Goal: Information Seeking & Learning: Learn about a topic

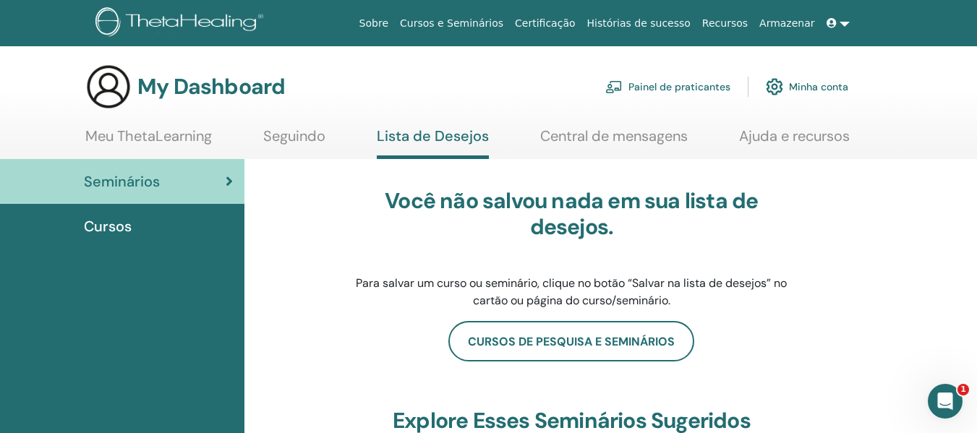
click at [798, 83] on link "Minha conta" at bounding box center [806, 87] width 82 height 32
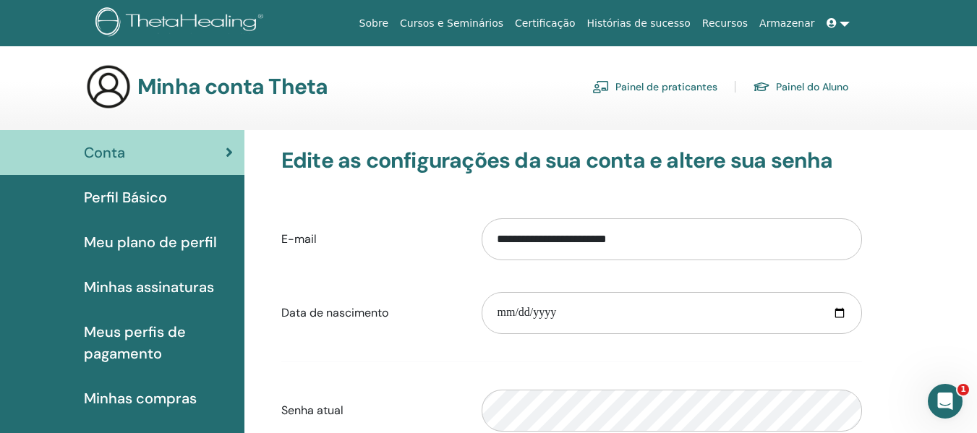
scroll to position [72, 0]
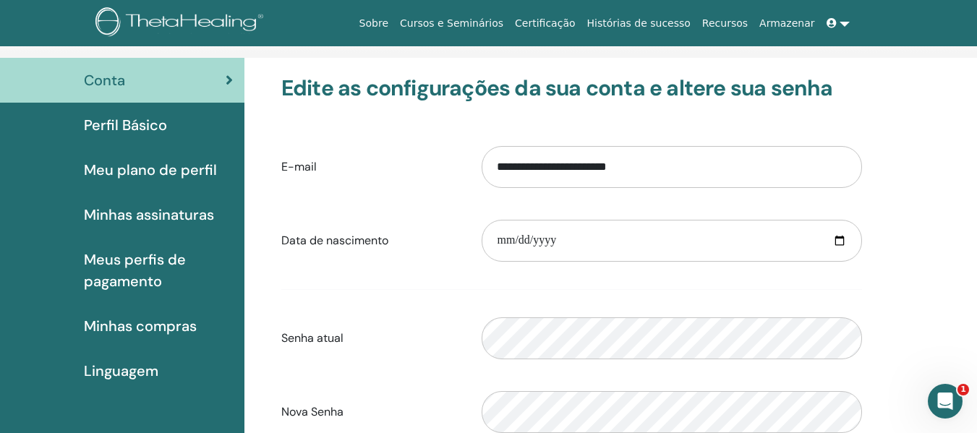
click at [177, 321] on span "Minhas compras" at bounding box center [140, 326] width 113 height 22
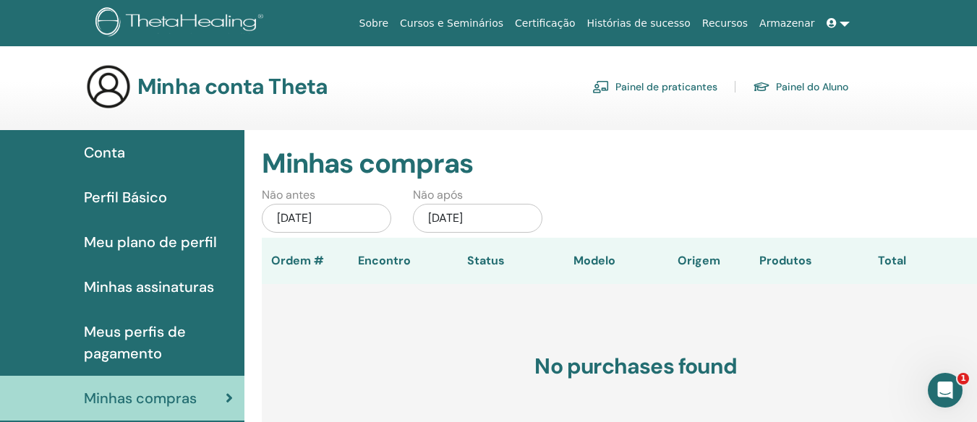
click at [580, 32] on link "Certificação" at bounding box center [545, 23] width 72 height 27
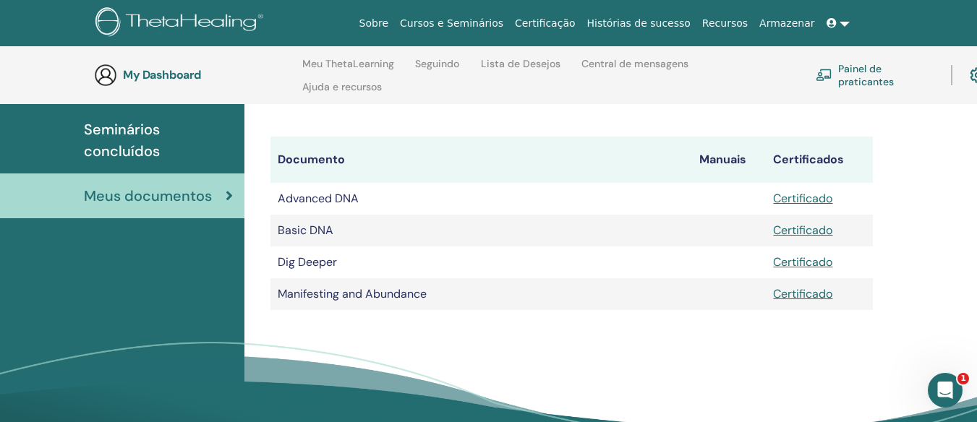
scroll to position [202, 0]
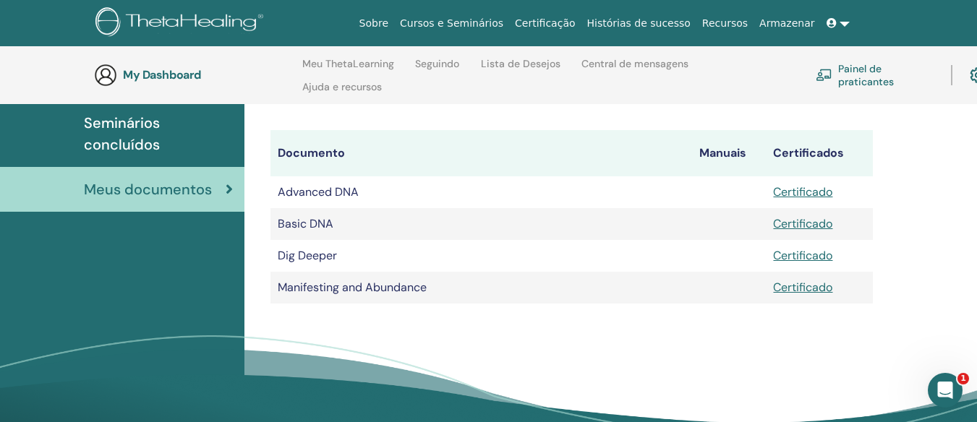
click at [140, 134] on span "Seminários concluídos" at bounding box center [158, 133] width 149 height 43
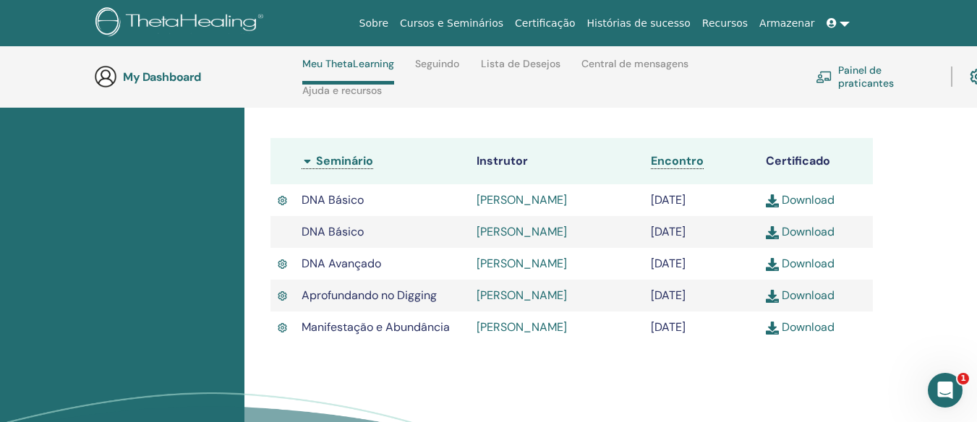
scroll to position [423, 0]
click at [791, 333] on link "Download" at bounding box center [799, 327] width 69 height 15
click at [810, 295] on link "Download" at bounding box center [799, 295] width 69 height 15
click at [819, 265] on link "Download" at bounding box center [799, 264] width 69 height 15
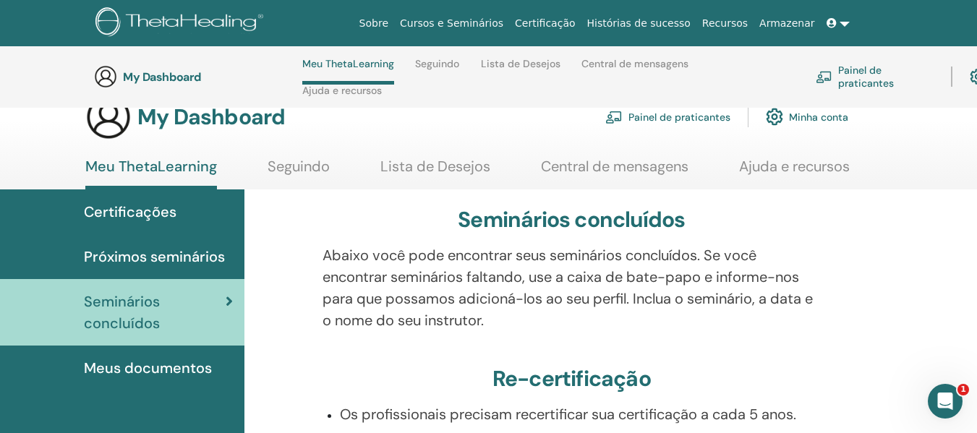
scroll to position [0, 0]
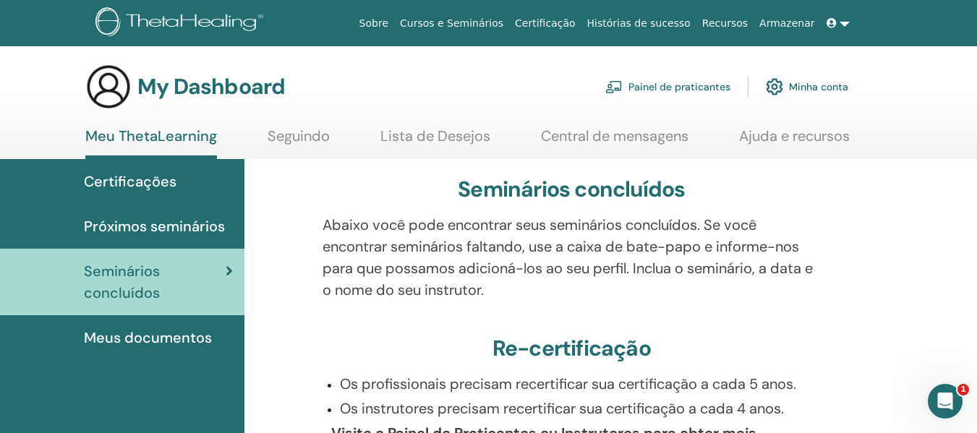
click at [844, 22] on link at bounding box center [837, 23] width 35 height 27
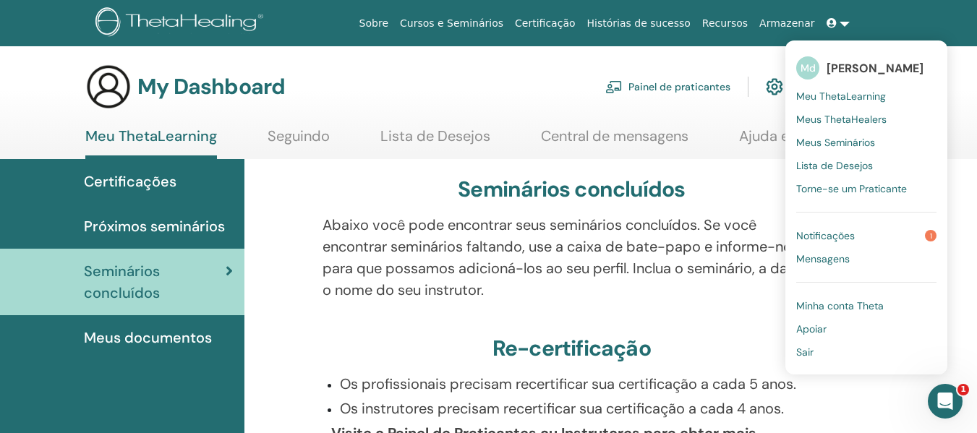
click at [842, 236] on span "Notificações" at bounding box center [825, 235] width 59 height 13
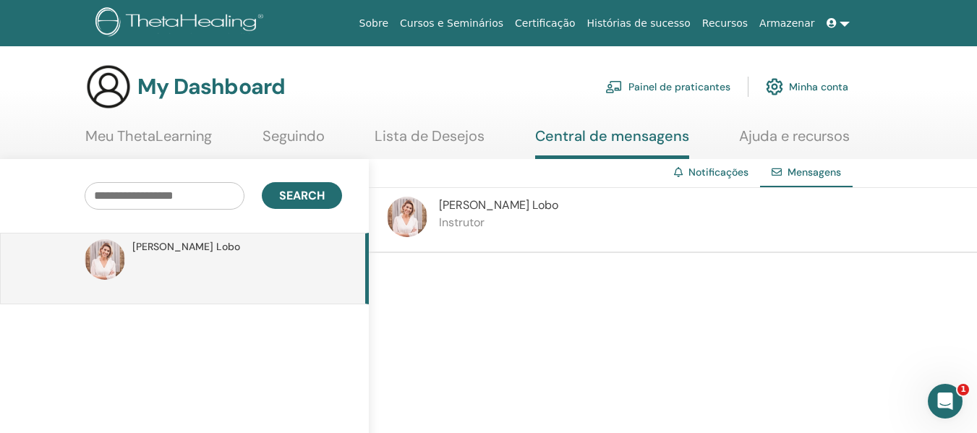
click at [263, 132] on link "Seguindo" at bounding box center [293, 141] width 62 height 28
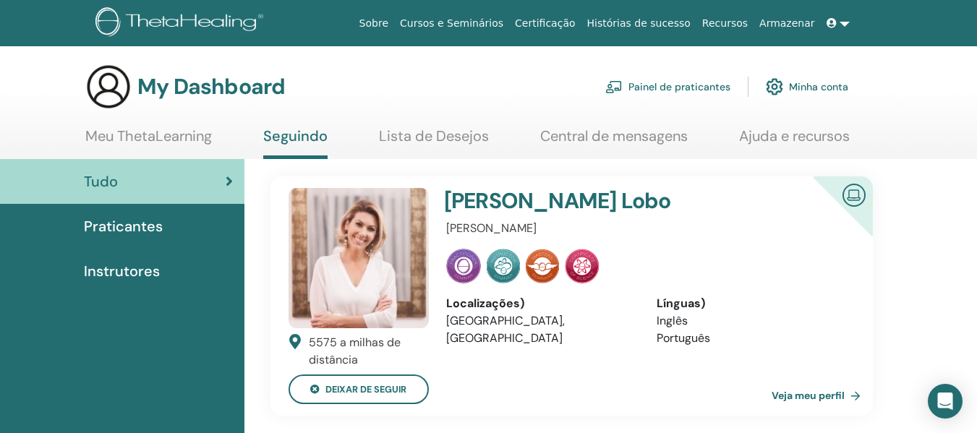
click at [189, 140] on link "Meu ThetaLearning" at bounding box center [148, 141] width 126 height 28
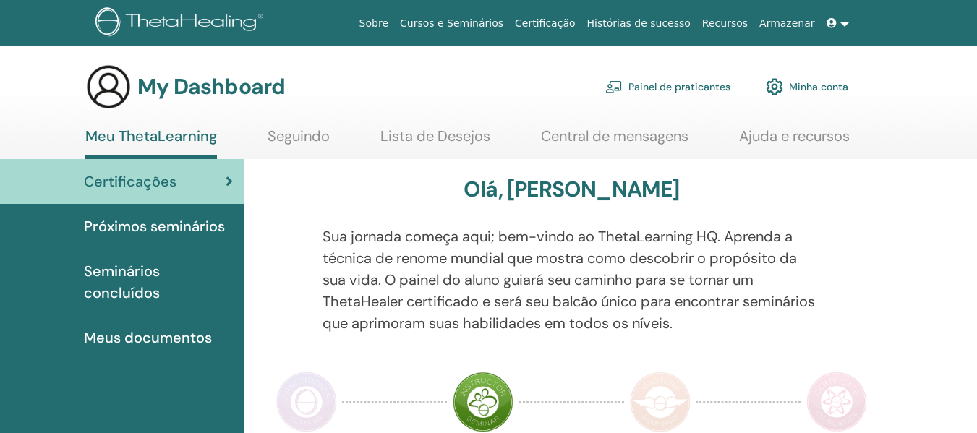
click at [170, 216] on span "Próximos seminários" at bounding box center [154, 226] width 141 height 22
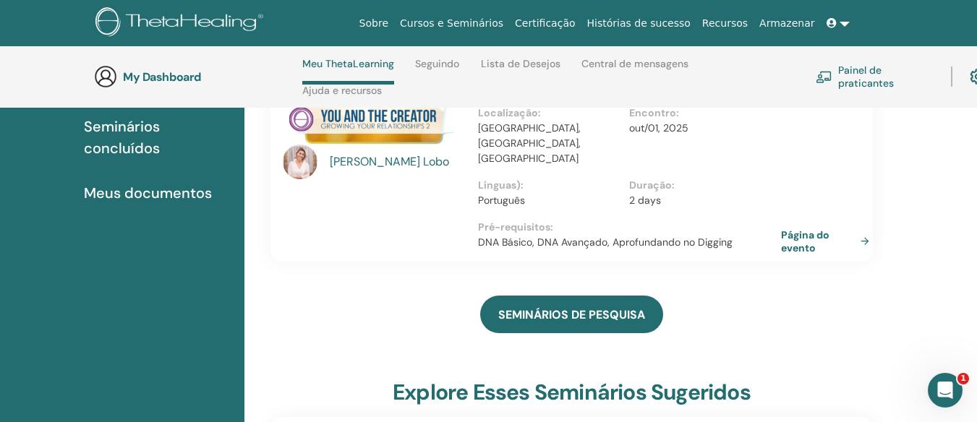
scroll to position [134, 0]
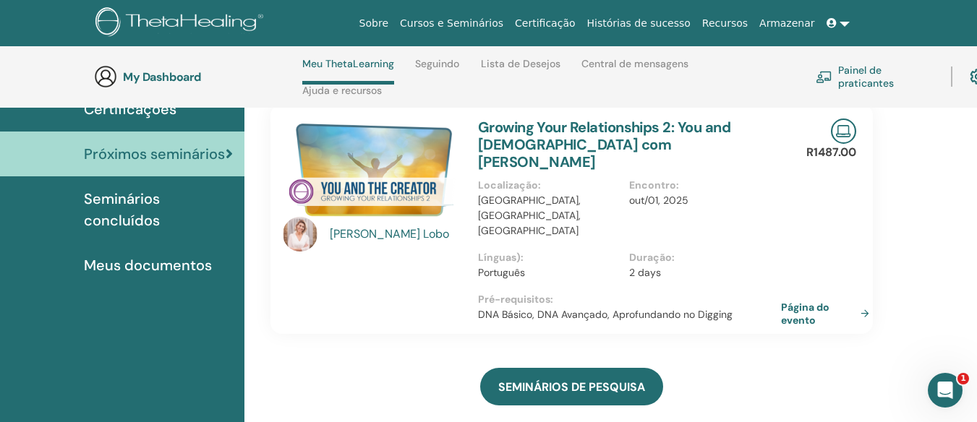
click at [368, 182] on img at bounding box center [372, 170] width 178 height 103
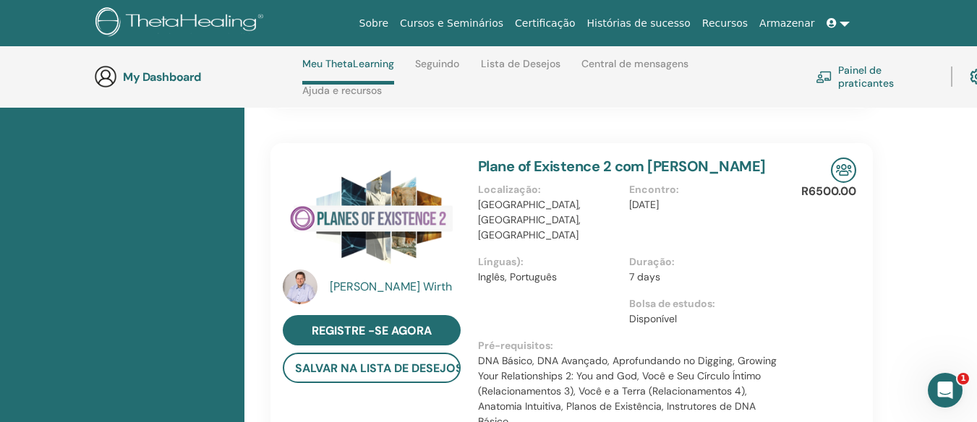
scroll to position [1435, 0]
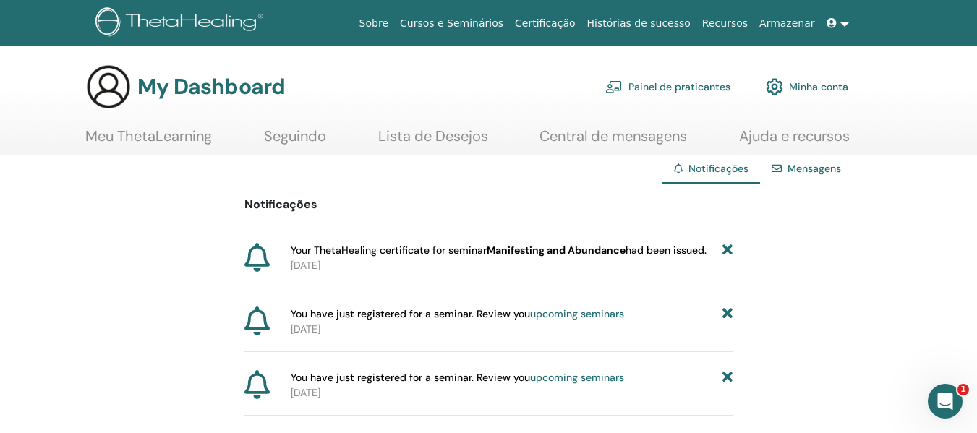
click at [576, 316] on link "upcoming seminars" at bounding box center [577, 313] width 94 height 13
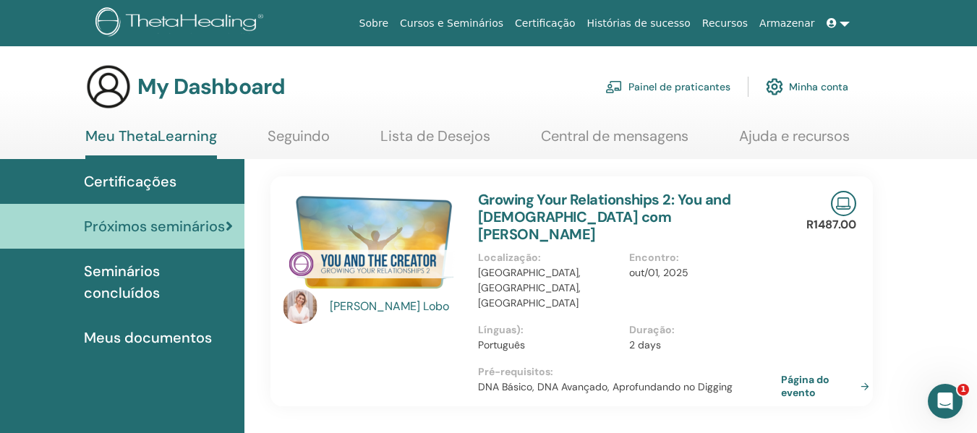
click at [410, 236] on img at bounding box center [372, 242] width 178 height 103
click at [377, 246] on img at bounding box center [372, 242] width 178 height 103
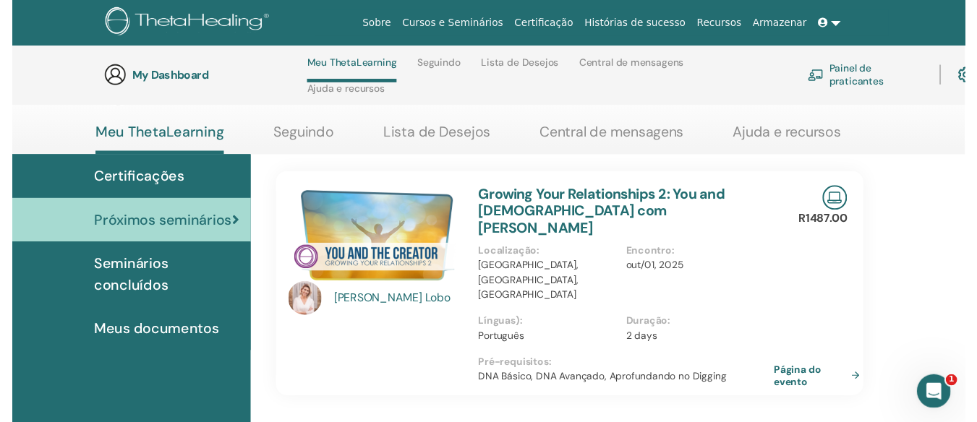
scroll to position [206, 0]
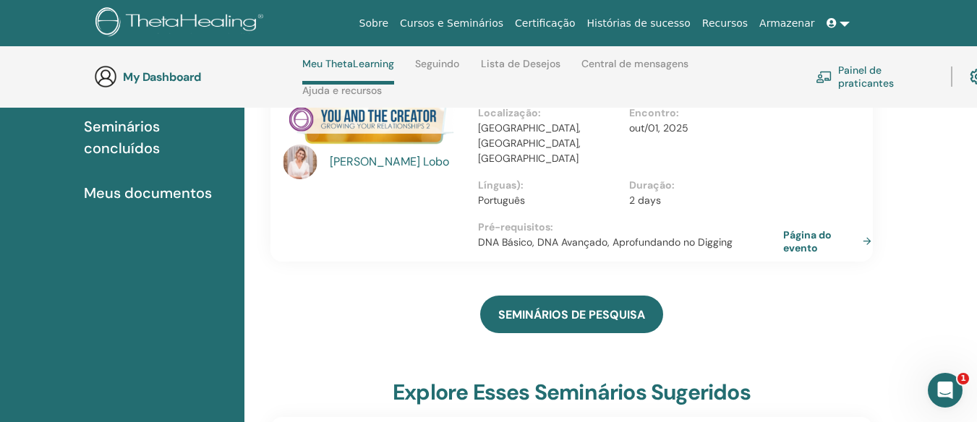
click at [810, 228] on link "Página do evento" at bounding box center [830, 241] width 94 height 26
